Goal: Transaction & Acquisition: Purchase product/service

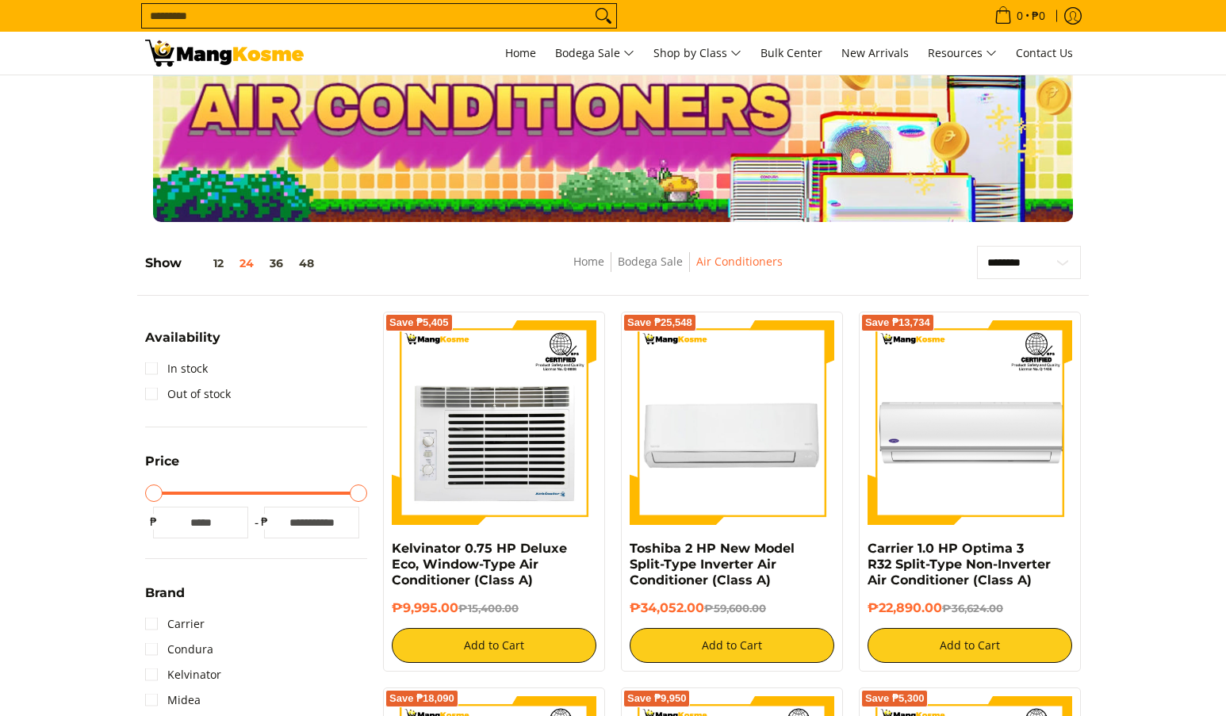
scroll to position [53, 0]
click at [152, 371] on link "In stock" at bounding box center [176, 368] width 63 height 25
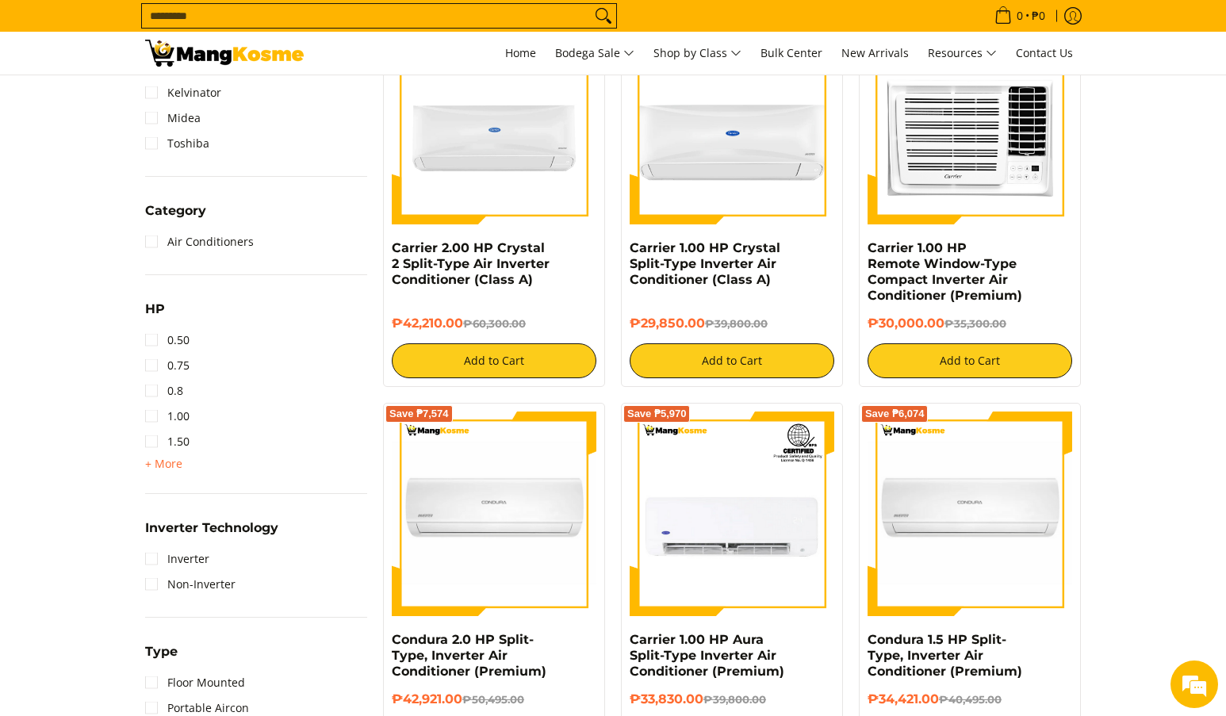
scroll to position [753, 0]
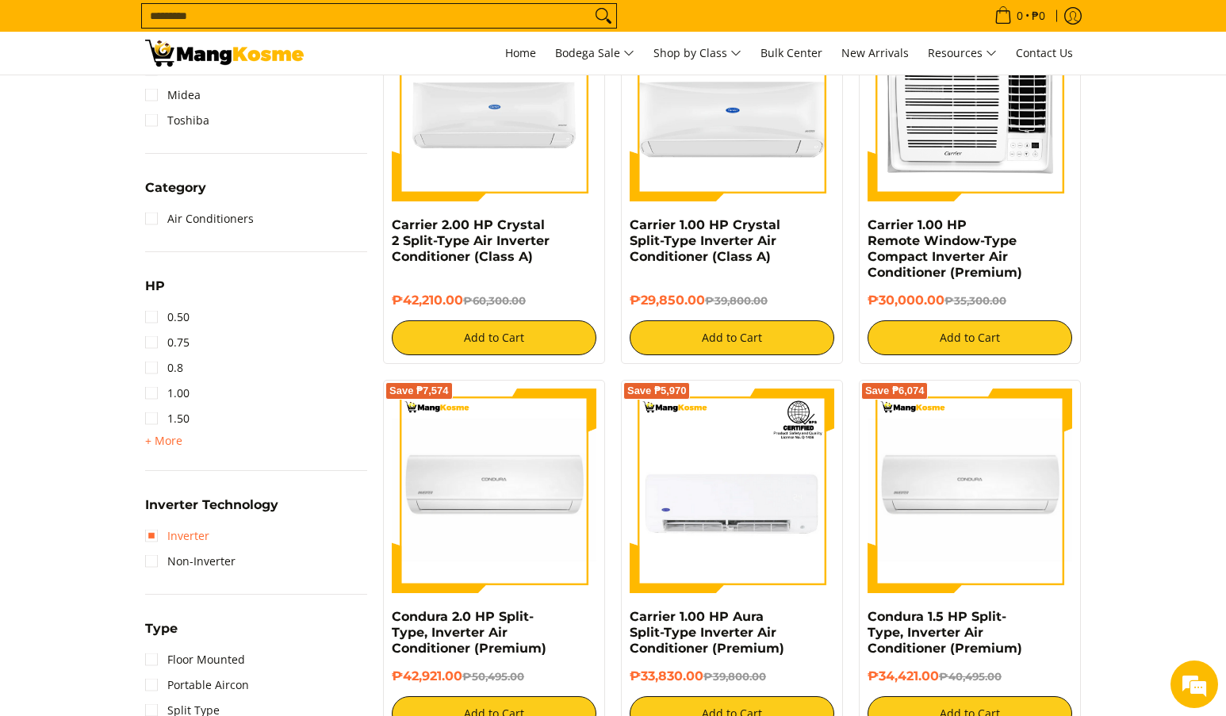
click at [152, 539] on link "Inverter" at bounding box center [177, 535] width 64 height 25
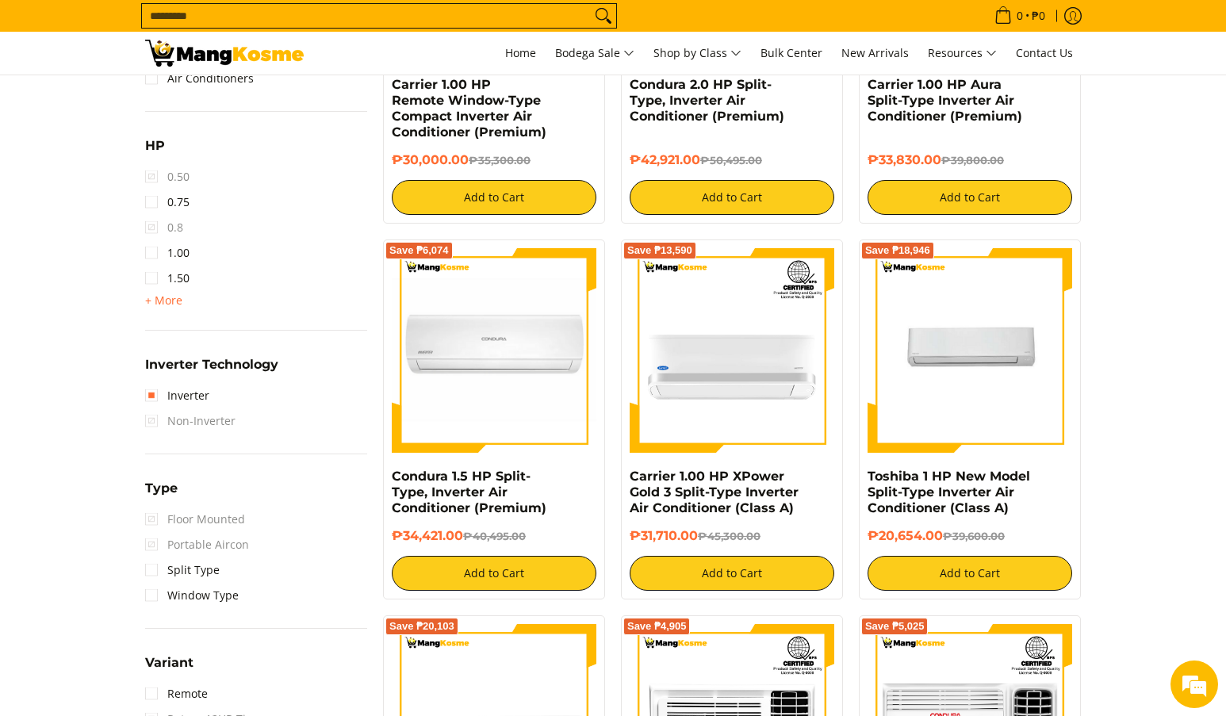
scroll to position [937, 0]
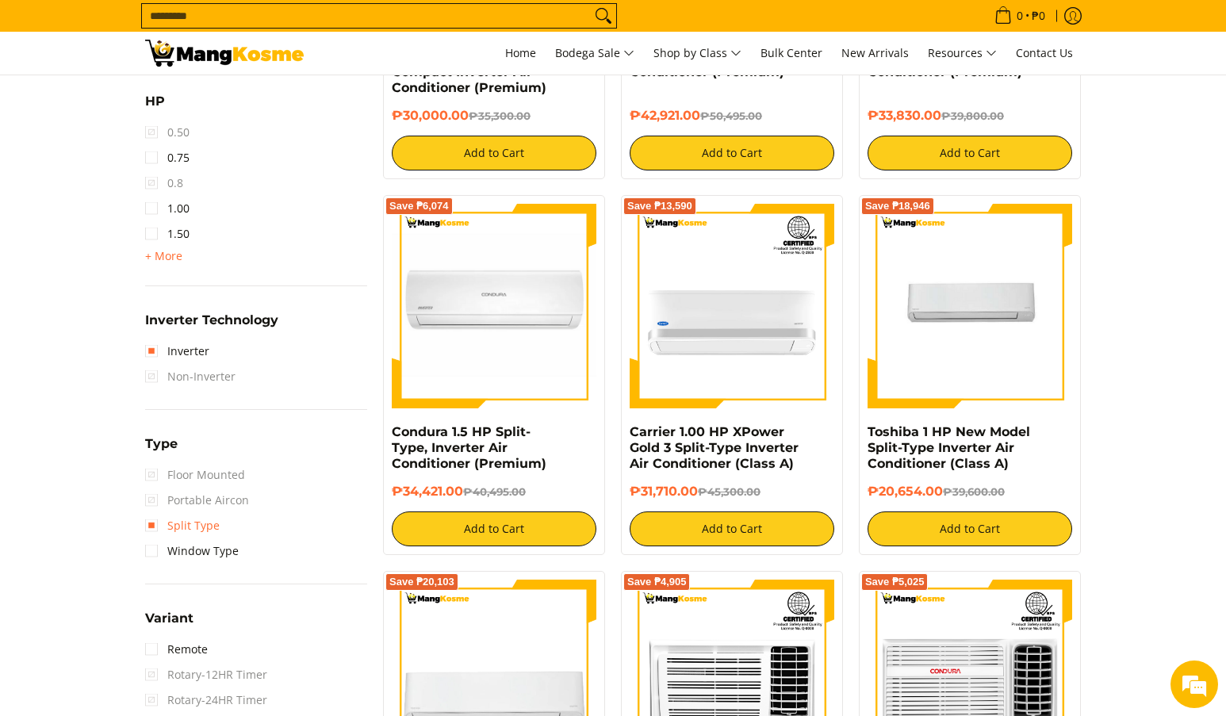
click at [153, 527] on link "Split Type" at bounding box center [182, 525] width 75 height 25
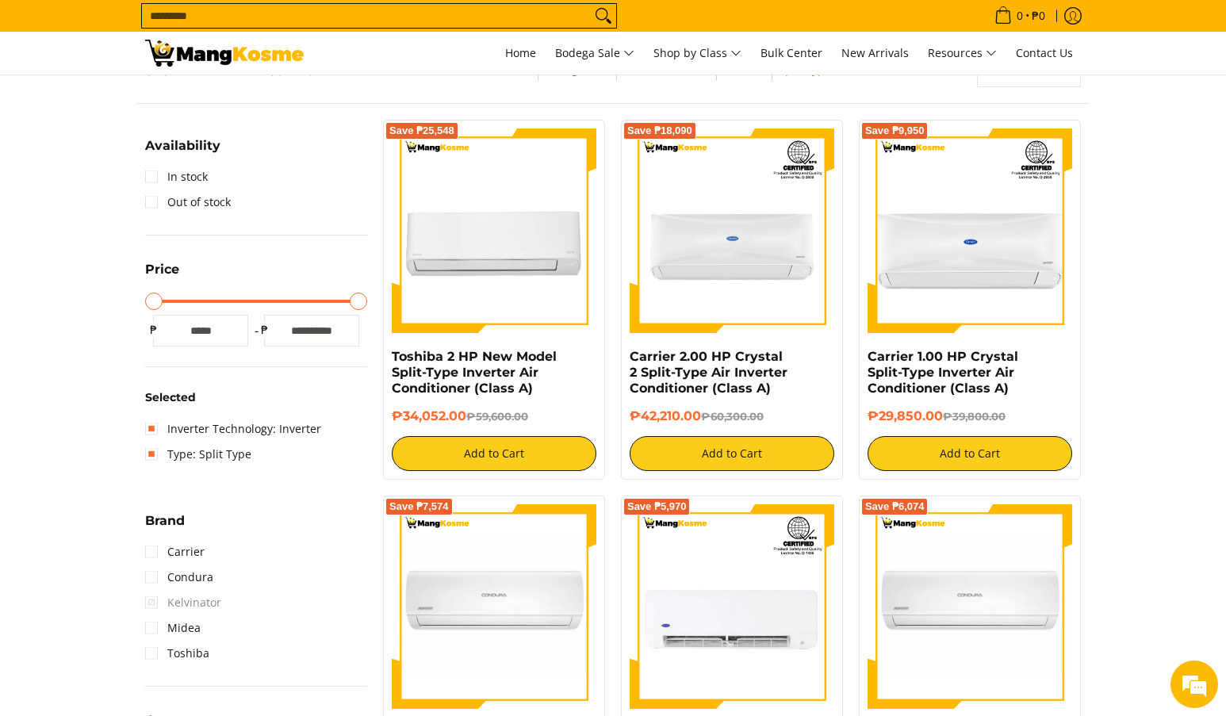
scroll to position [224, 0]
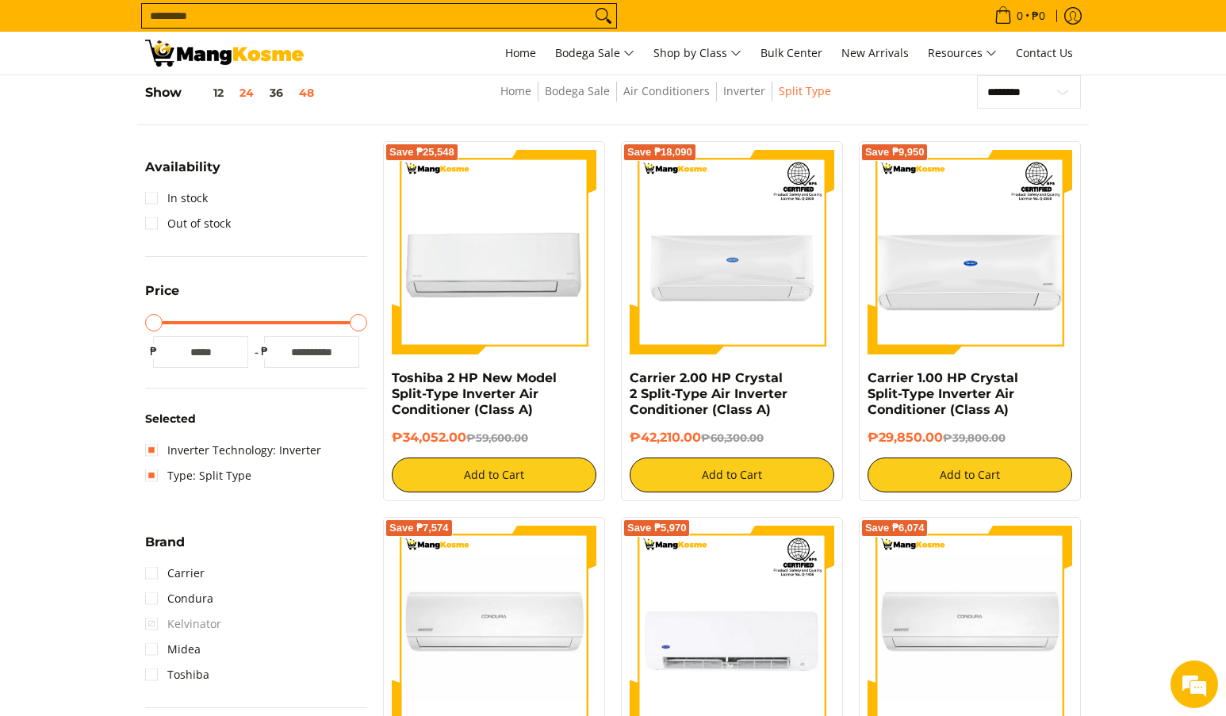
click at [303, 86] on button "48" at bounding box center [306, 92] width 31 height 13
click at [1042, 94] on select "**********" at bounding box center [1029, 91] width 104 height 33
select select "**********"
click at [977, 75] on select "**********" at bounding box center [1029, 91] width 104 height 33
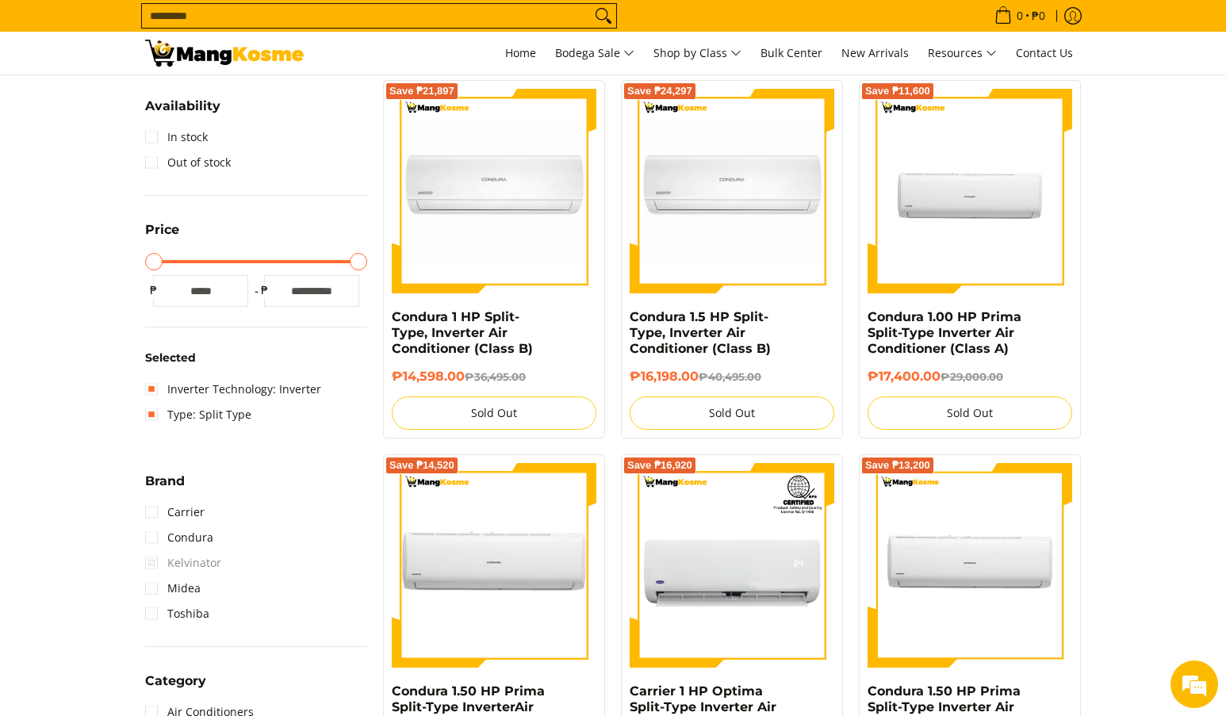
scroll to position [329, 0]
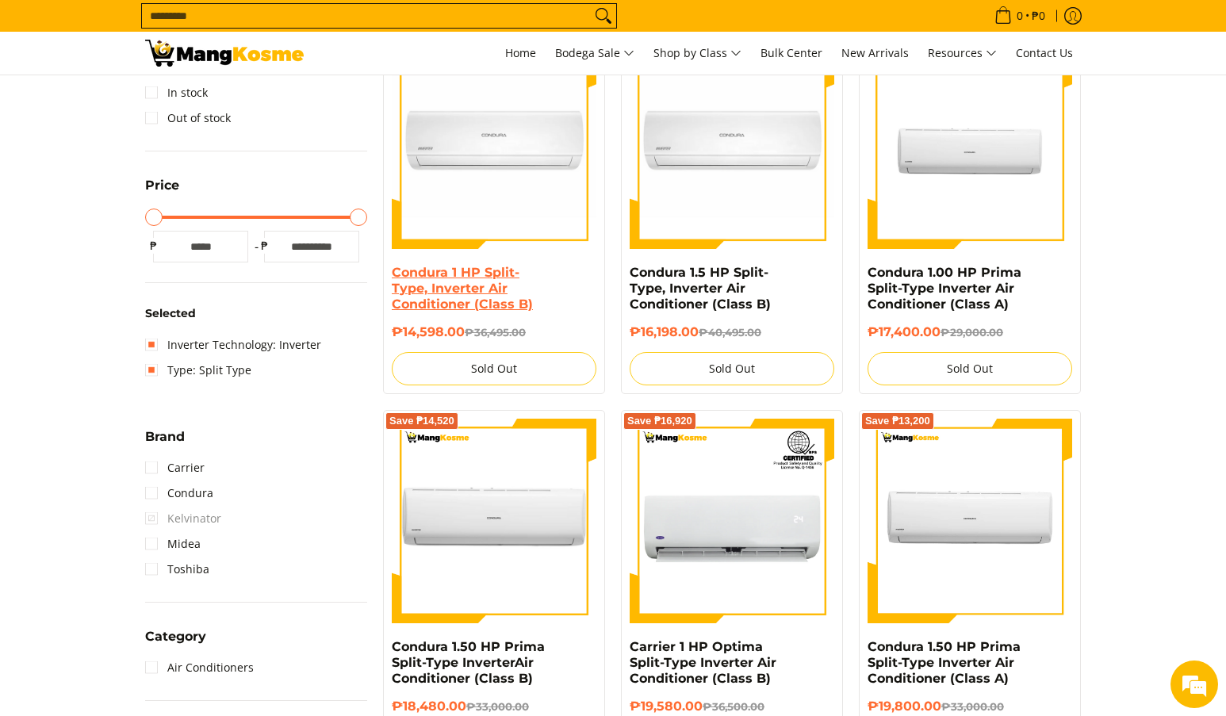
click at [454, 308] on link "Condura 1 HP Split-Type, Inverter Air Conditioner (Class B)" at bounding box center [462, 288] width 141 height 47
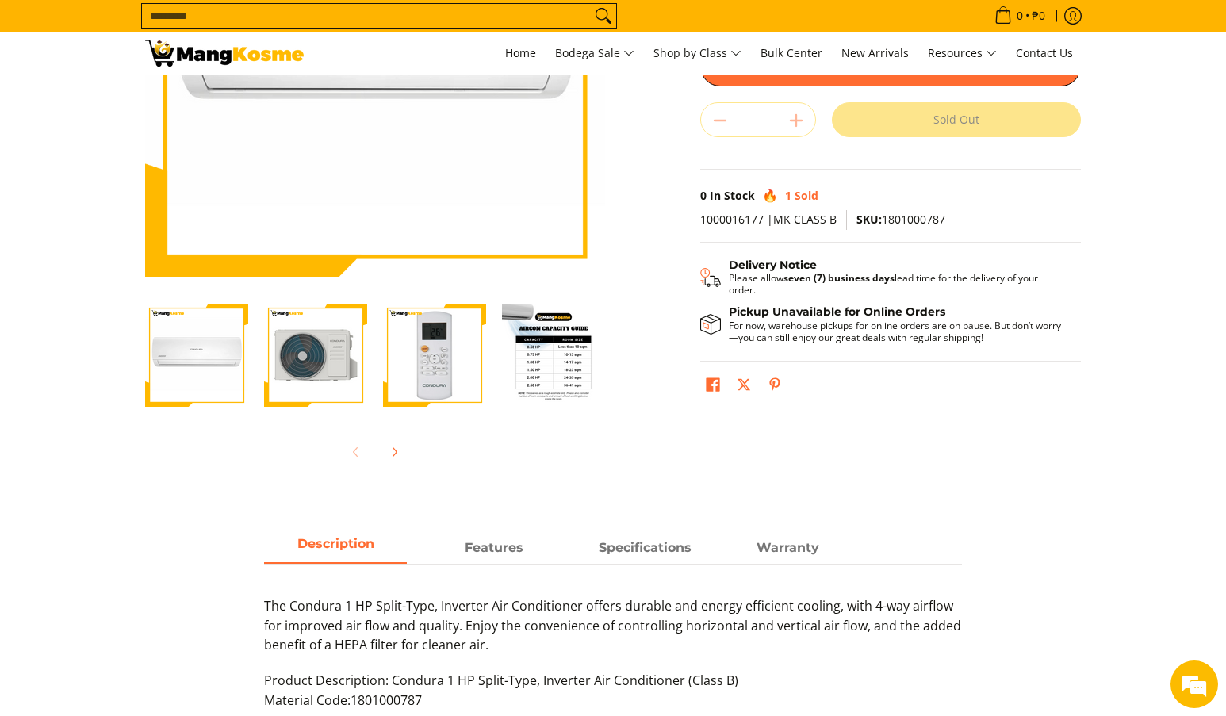
scroll to position [291, 0]
click at [537, 356] on img "Condura 1 HP Split-Type, Inverter Air Conditioner (Class B)-4" at bounding box center [553, 354] width 103 height 103
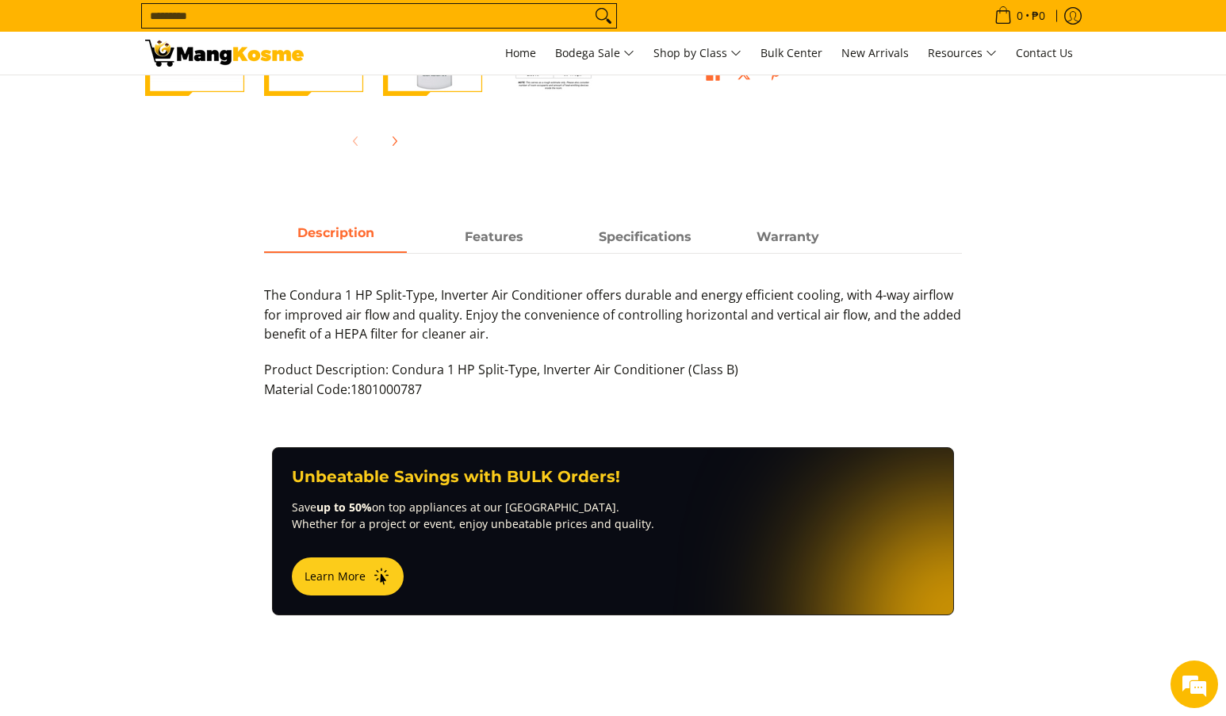
scroll to position [608, 0]
